Goal: Task Accomplishment & Management: Manage account settings

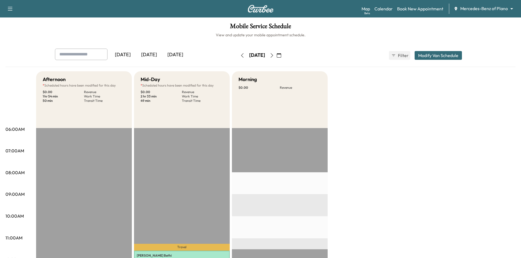
click at [156, 54] on div "[DATE]" at bounding box center [149, 55] width 26 height 13
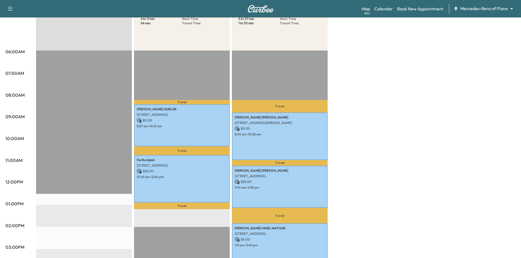
scroll to position [27, 0]
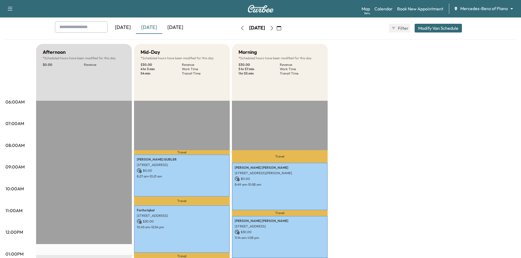
click at [274, 26] on icon "button" at bounding box center [272, 28] width 4 height 4
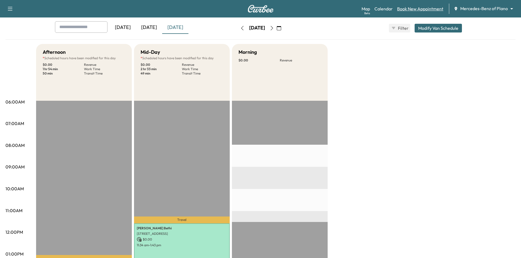
click at [406, 10] on link "Book New Appointment" at bounding box center [420, 8] width 46 height 7
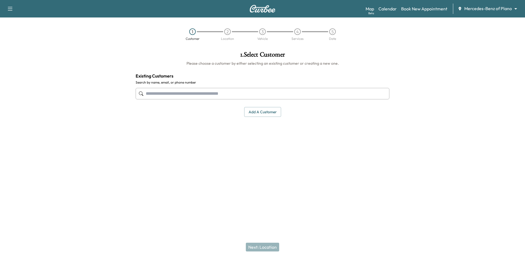
click at [252, 95] on input "text" at bounding box center [263, 93] width 254 height 11
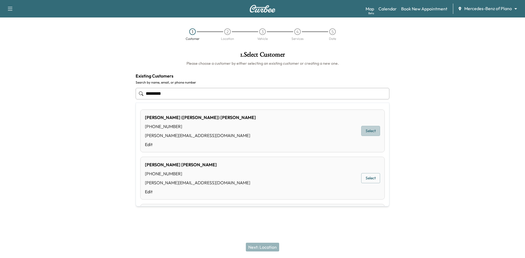
click at [369, 130] on button "Select" at bounding box center [370, 131] width 19 height 10
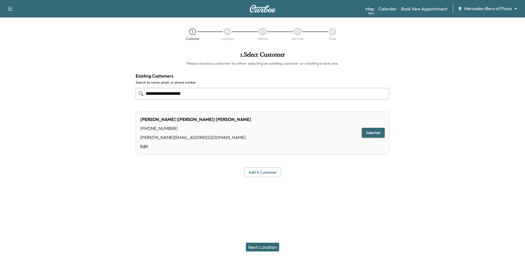
type input "**********"
click at [273, 247] on button "Next: Location" at bounding box center [262, 247] width 33 height 9
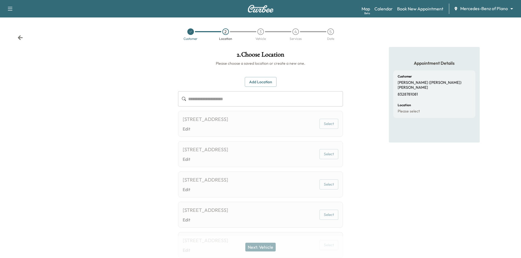
click at [240, 100] on input "text" at bounding box center [265, 98] width 155 height 15
click at [271, 86] on button "Add Location" at bounding box center [261, 82] width 32 height 10
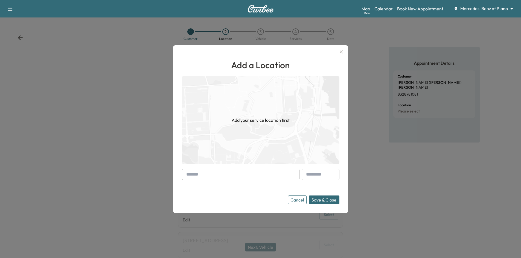
drag, startPoint x: 261, startPoint y: 178, endPoint x: 294, endPoint y: 201, distance: 40.9
click at [261, 178] on input "text" at bounding box center [241, 174] width 118 height 11
type input "*"
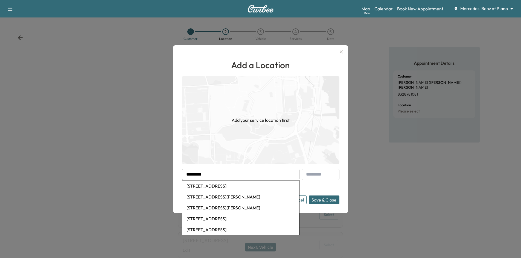
click at [249, 187] on li "[STREET_ADDRESS]" at bounding box center [240, 186] width 117 height 11
type input "**********"
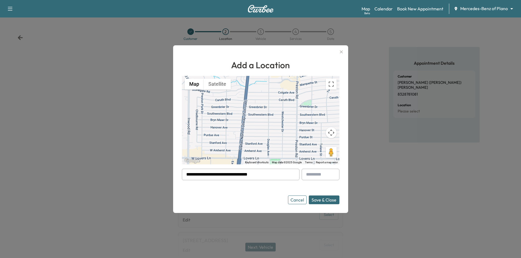
click at [319, 202] on button "Save & Close" at bounding box center [324, 200] width 31 height 9
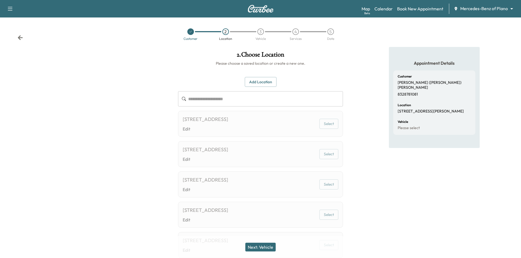
drag, startPoint x: 270, startPoint y: 249, endPoint x: 270, endPoint y: 245, distance: 4.1
click at [270, 248] on button "Next: Vehicle" at bounding box center [260, 247] width 30 height 9
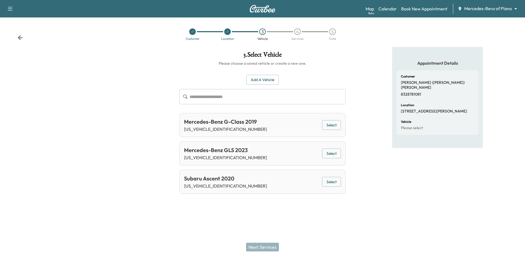
click at [337, 155] on button "Select" at bounding box center [331, 154] width 19 height 10
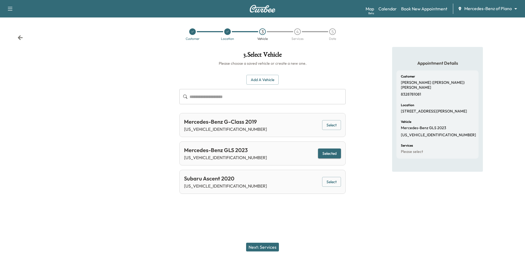
click at [263, 248] on button "Next: Services" at bounding box center [262, 247] width 33 height 9
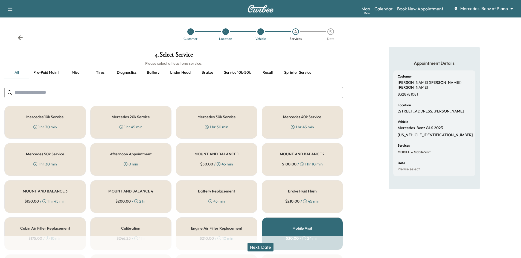
click at [146, 127] on div "Mercedes 20k Service 1 hr 45 min" at bounding box center [131, 122] width 82 height 33
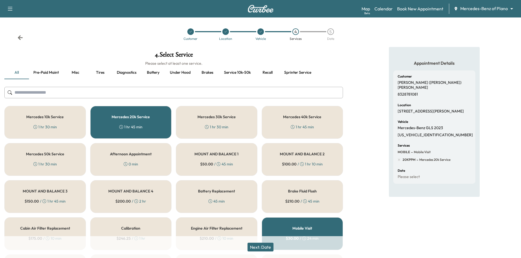
click at [265, 248] on button "Next: Date" at bounding box center [261, 247] width 26 height 9
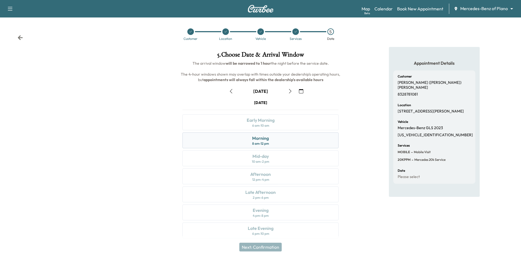
click at [280, 141] on div "Morning 8 am - 12 pm" at bounding box center [260, 141] width 156 height 16
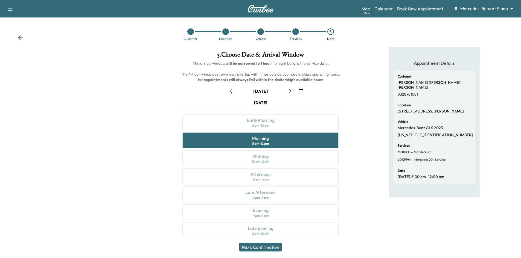
click at [271, 249] on button "Next: Confirmation" at bounding box center [260, 247] width 42 height 9
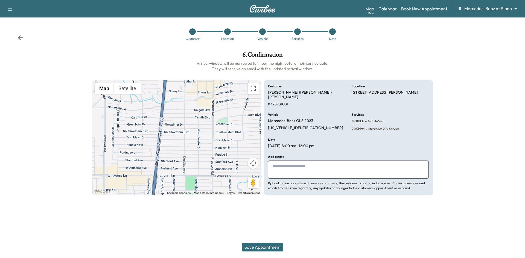
click at [266, 248] on button "Save Appointment" at bounding box center [262, 247] width 41 height 9
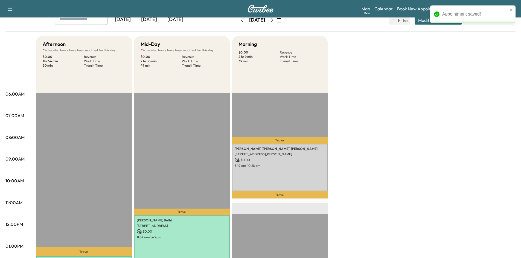
scroll to position [82, 0]
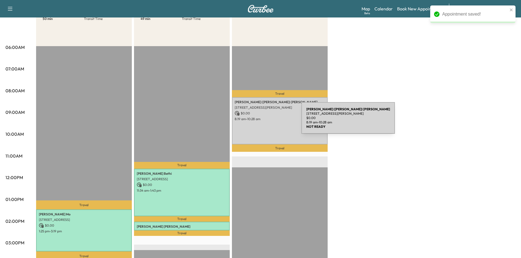
click at [260, 121] on div "[PERSON_NAME] ([PERSON_NAME]) [PERSON_NAME] [STREET_ADDRESS][PERSON_NAME] $ 0.0…" at bounding box center [280, 121] width 96 height 48
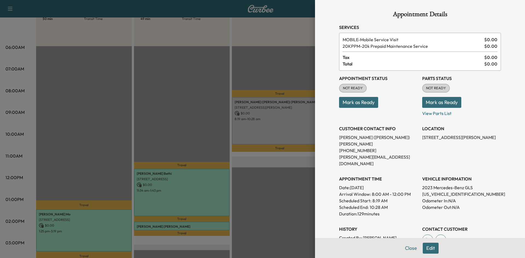
click at [361, 103] on button "Mark as Ready" at bounding box center [358, 102] width 39 height 11
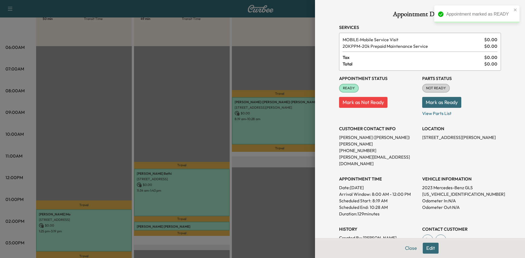
click at [283, 171] on div at bounding box center [262, 129] width 525 height 258
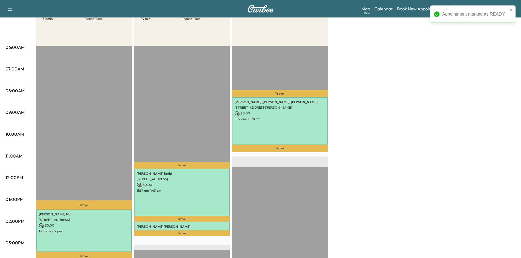
click at [283, 171] on div "Travel [PERSON_NAME] ([PERSON_NAME]) [PERSON_NAME] [STREET_ADDRESS][PERSON_NAME…" at bounding box center [280, 222] width 96 height 353
click at [162, 42] on div "Mid-Day * Scheduled hours have been modified for this day $ 0.00 Revenue 2 hr 3…" at bounding box center [182, 17] width 96 height 57
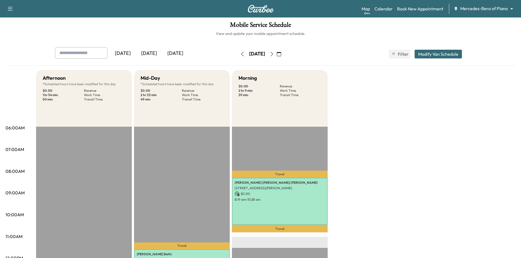
scroll to position [0, 0]
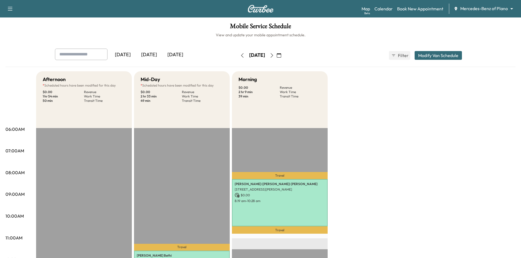
click at [281, 55] on icon "button" at bounding box center [279, 55] width 4 height 4
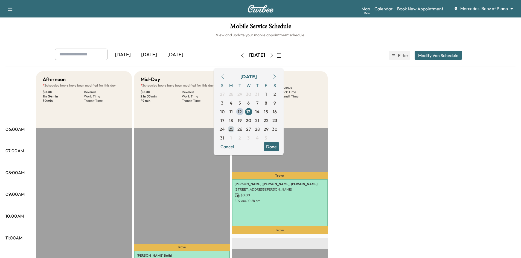
click at [234, 130] on span "25" at bounding box center [231, 129] width 5 height 7
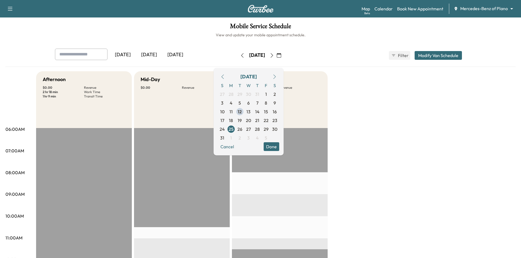
click at [279, 148] on button "Done" at bounding box center [272, 146] width 16 height 9
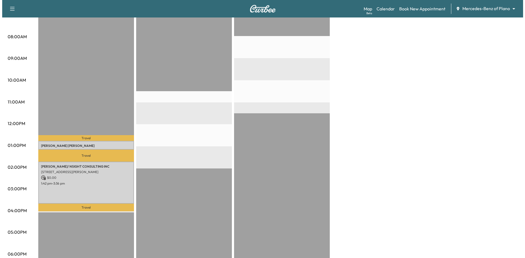
scroll to position [137, 0]
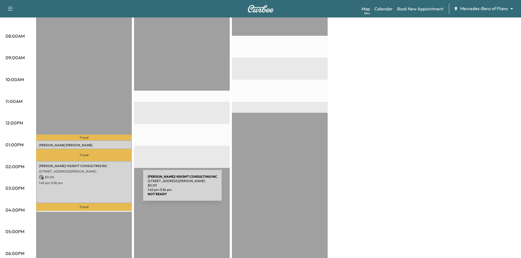
click at [102, 189] on div "[PERSON_NAME]/ NSIGHT CONSULTING INC [STREET_ADDRESS][PERSON_NAME] $ 0.00 1:42 …" at bounding box center [84, 182] width 96 height 42
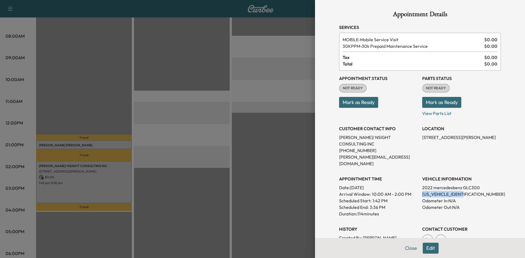
drag, startPoint x: 417, startPoint y: 181, endPoint x: 478, endPoint y: 181, distance: 61.3
click at [478, 181] on div "Appointment Status NOT READY Mark as Ready Parts Status NOT READY Mark as Ready…" at bounding box center [420, 166] width 162 height 190
copy p "[US_VEHICLE_IDENTIFICATION_NUMBER]"
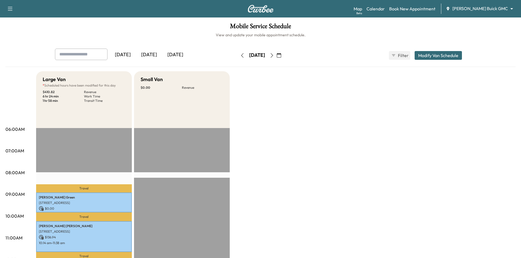
click at [149, 57] on div "[DATE]" at bounding box center [149, 55] width 26 height 13
click at [150, 54] on div "[DATE]" at bounding box center [149, 55] width 26 height 13
click at [183, 55] on div "[DATE]" at bounding box center [175, 55] width 26 height 13
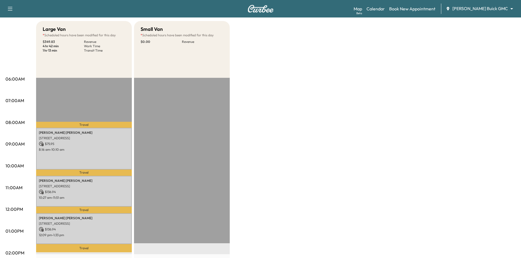
scroll to position [55, 0]
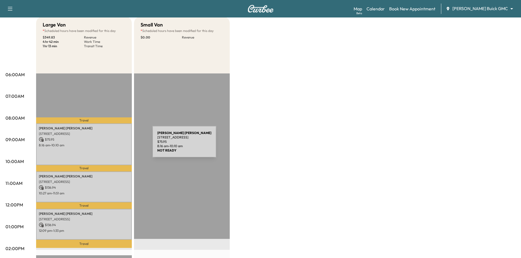
click at [110, 143] on p "8:16 am - 10:10 am" at bounding box center [84, 145] width 90 height 4
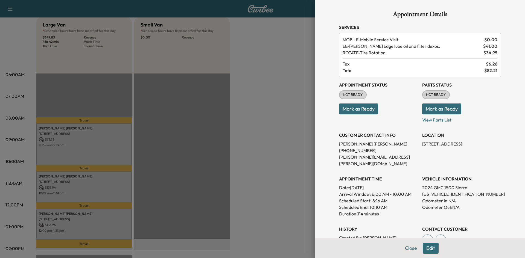
click at [352, 112] on button "Mark as Ready" at bounding box center [358, 109] width 39 height 11
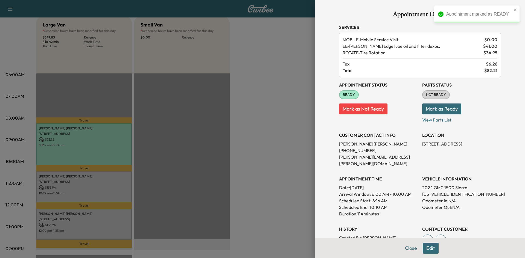
click at [102, 183] on div at bounding box center [262, 129] width 525 height 258
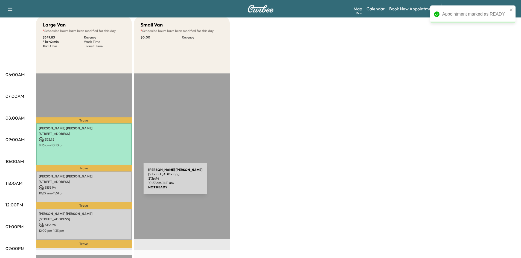
click at [103, 181] on p "2201 Wing Point Ln, Plano, TX 75093, USA" at bounding box center [84, 182] width 90 height 4
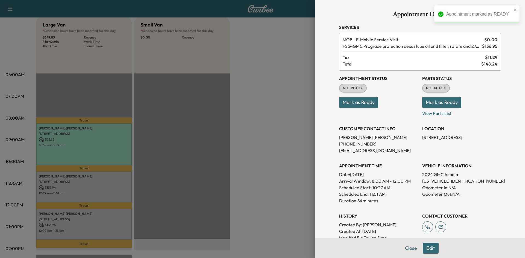
drag, startPoint x: 371, startPoint y: 107, endPoint x: 369, endPoint y: 105, distance: 3.3
click at [370, 106] on button "Mark as Ready" at bounding box center [358, 102] width 39 height 11
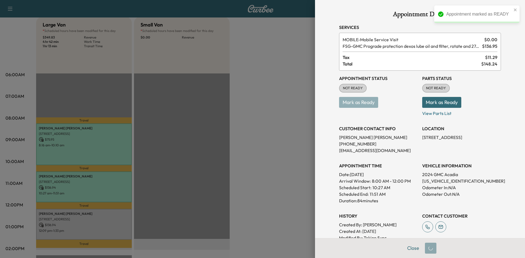
click at [88, 209] on div at bounding box center [262, 129] width 525 height 258
click at [88, 214] on div at bounding box center [262, 129] width 525 height 258
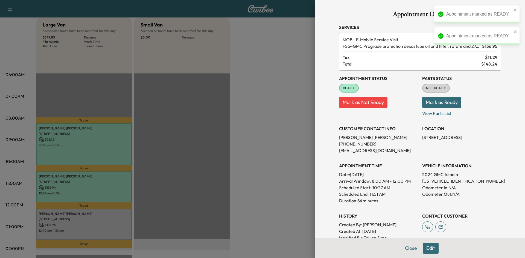
click at [113, 226] on div at bounding box center [262, 129] width 525 height 258
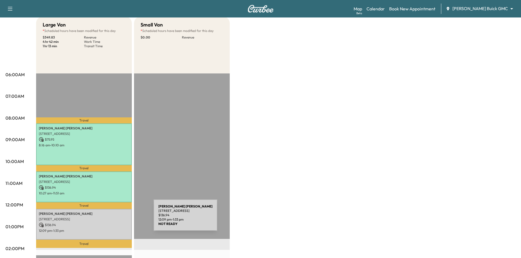
click at [112, 219] on p "3001 Waterside Ct, Garland, TX 75044, US" at bounding box center [84, 219] width 90 height 4
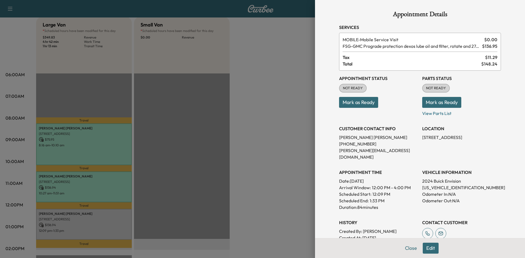
click at [363, 100] on button "Mark as Ready" at bounding box center [358, 102] width 39 height 11
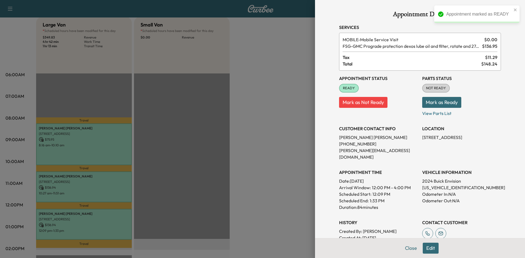
click at [220, 94] on div at bounding box center [262, 129] width 525 height 258
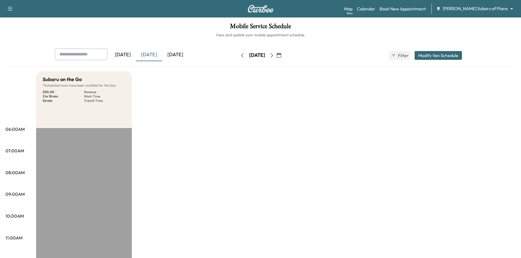
click at [183, 52] on div "[DATE]" at bounding box center [175, 55] width 26 height 13
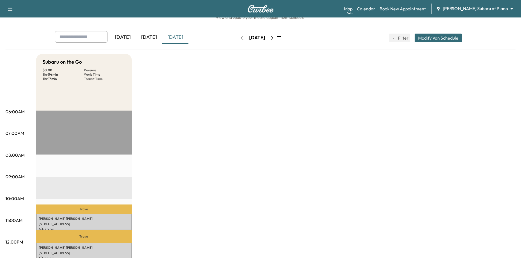
scroll to position [55, 0]
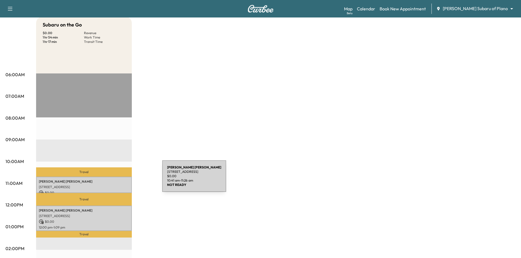
click at [121, 180] on p "Laurie Morrison" at bounding box center [84, 182] width 90 height 4
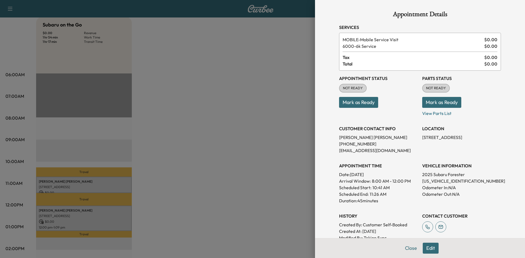
drag, startPoint x: 346, startPoint y: 104, endPoint x: 327, endPoint y: 106, distance: 19.5
click at [346, 103] on button "Mark as Ready" at bounding box center [358, 102] width 39 height 11
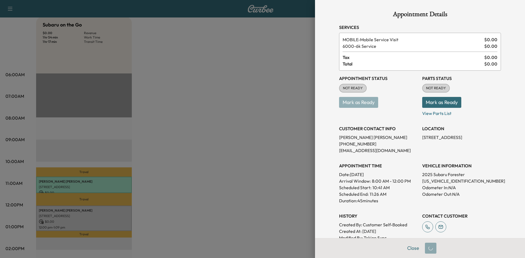
click at [150, 192] on div at bounding box center [262, 129] width 525 height 258
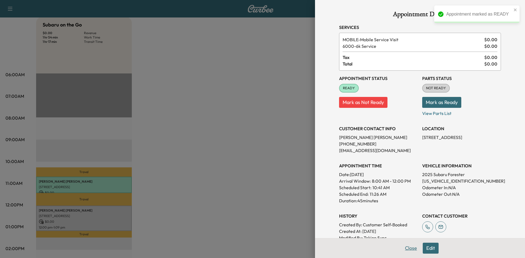
click at [405, 251] on button "Close" at bounding box center [411, 248] width 19 height 11
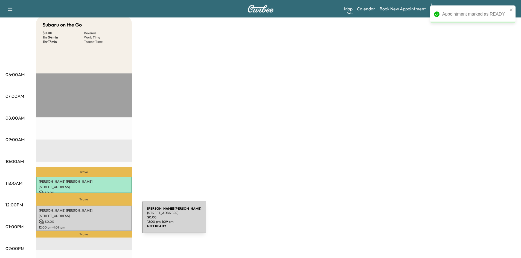
click at [101, 221] on p "$ 0.00" at bounding box center [84, 222] width 90 height 5
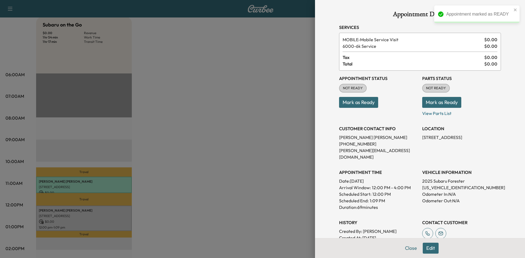
click at [344, 102] on button "Mark as Ready" at bounding box center [358, 102] width 39 height 11
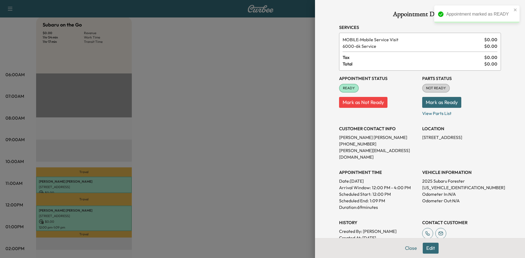
click at [249, 169] on div at bounding box center [262, 129] width 525 height 258
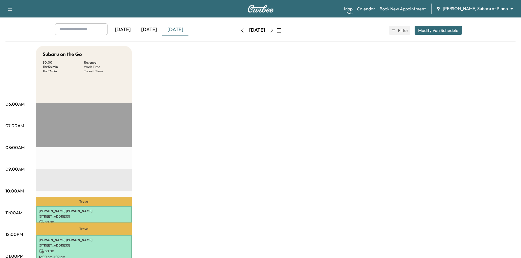
scroll to position [82, 0]
